Goal: Find specific page/section: Find specific page/section

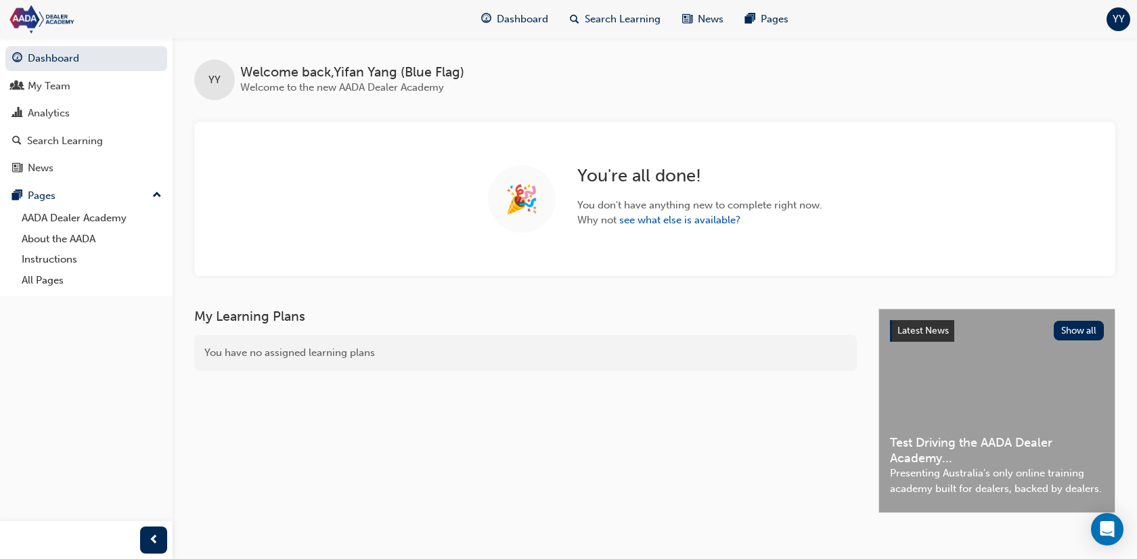
click at [607, 34] on div "Dashboard Search Learning News Pages" at bounding box center [635, 19] width 340 height 39
click at [642, 9] on div "Search Learning" at bounding box center [615, 19] width 112 height 28
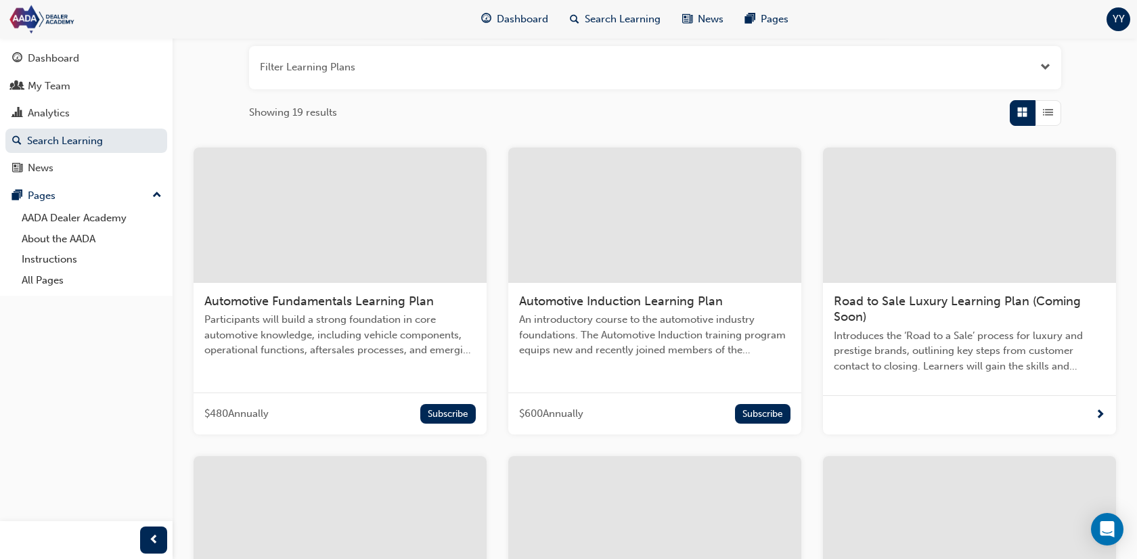
scroll to position [171, 0]
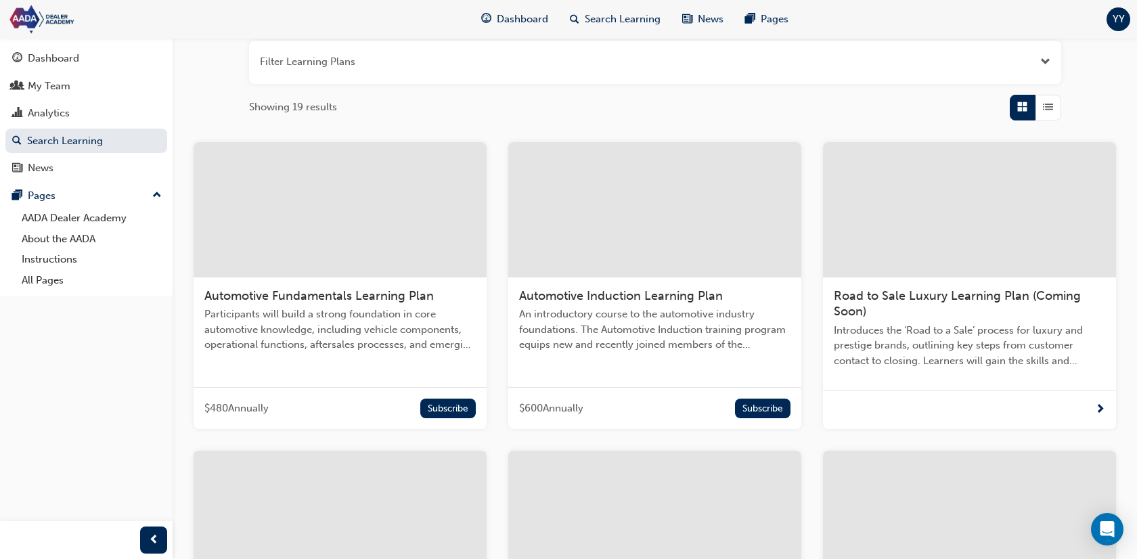
click at [344, 359] on div "Automotive Fundamentals Learning Plan Participants will build a strong foundati…" at bounding box center [339, 325] width 293 height 97
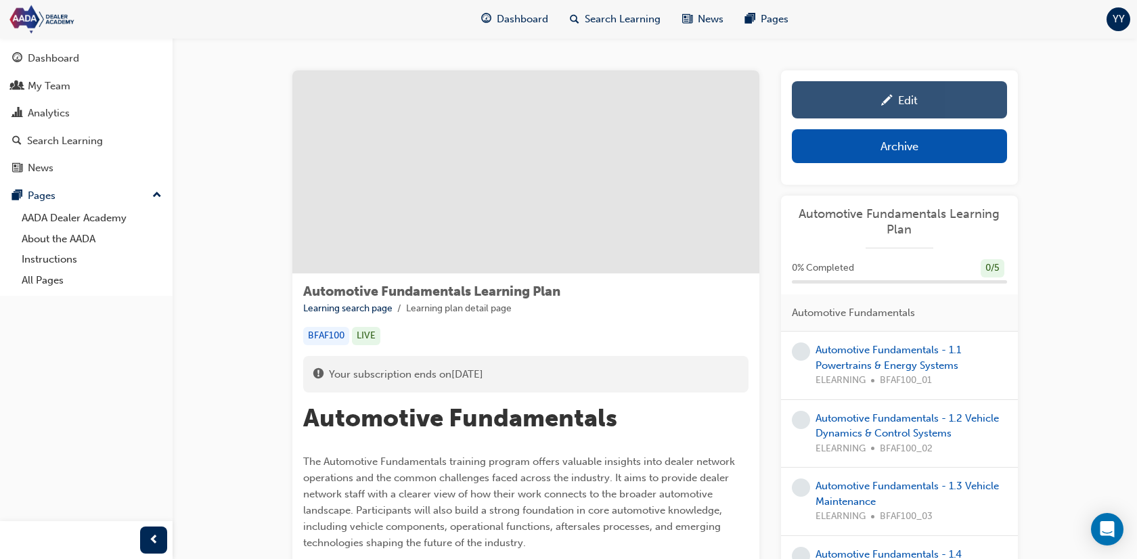
click at [935, 95] on div "Edit" at bounding box center [899, 99] width 195 height 17
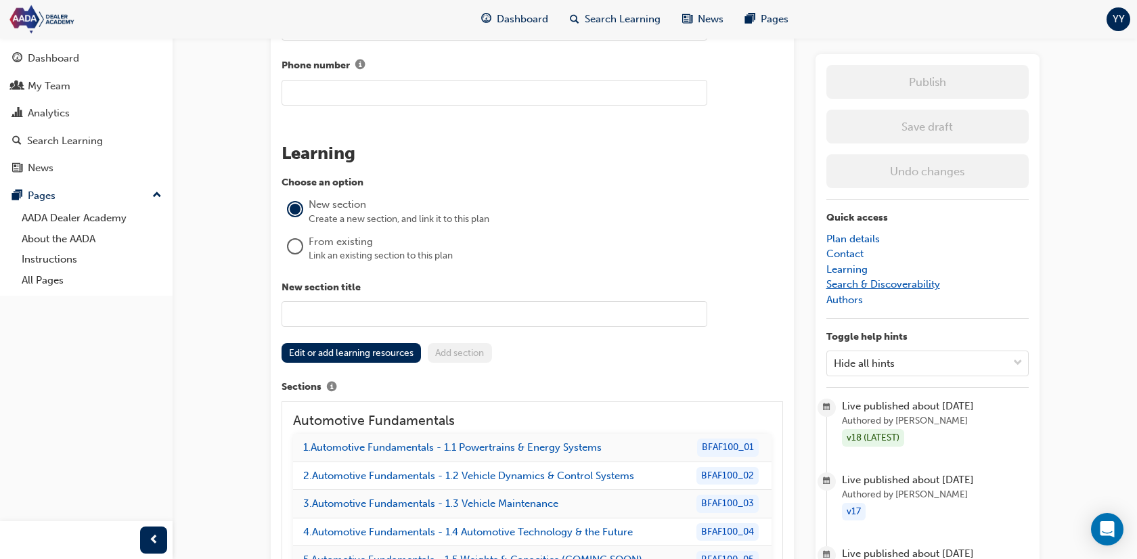
click at [913, 280] on link "Search & Discoverability" at bounding box center [883, 284] width 114 height 12
